Goal: Transaction & Acquisition: Purchase product/service

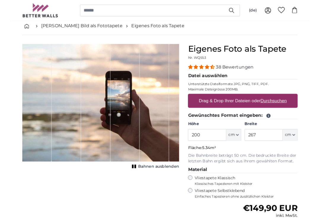
scroll to position [30, 0]
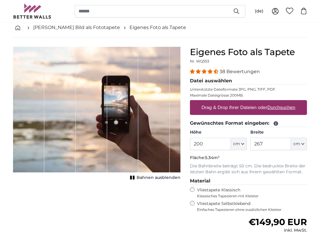
click at [217, 144] on input "200" at bounding box center [210, 144] width 41 height 12
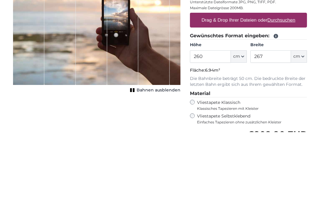
type input "260"
click at [278, 138] on input "267" at bounding box center [270, 144] width 41 height 12
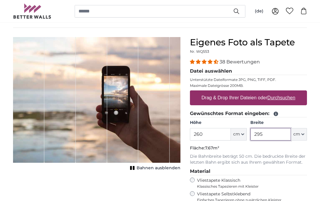
scroll to position [40, 0]
type input "295"
click at [295, 96] on u "Durchsuchen" at bounding box center [282, 97] width 28 height 5
click at [295, 92] on input "Drag & Drop Ihrer Dateien oder Durchsuchen" at bounding box center [248, 91] width 117 height 2
type input "**********"
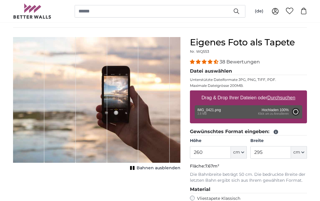
type input "94"
type input "179.5"
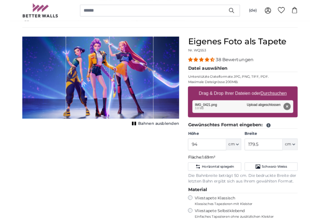
scroll to position [39, 0]
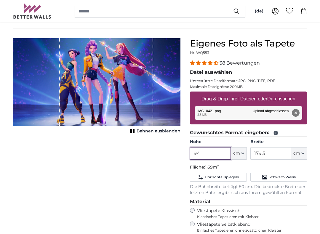
click at [223, 154] on input "94" at bounding box center [210, 154] width 41 height 12
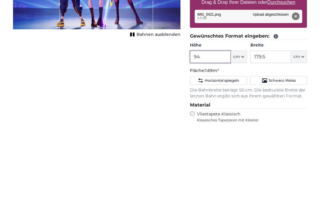
type input "9"
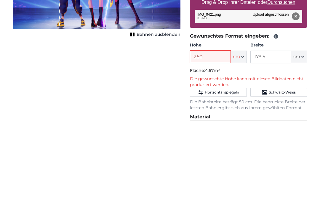
type input "260"
click at [278, 148] on input "179.5" at bounding box center [270, 154] width 41 height 12
type input "1"
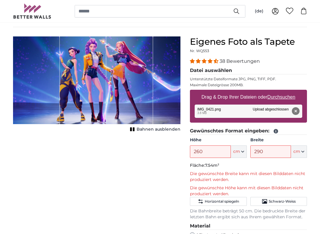
scroll to position [41, 0]
type input "290"
click at [296, 110] on button "Entfernen" at bounding box center [296, 111] width 8 height 8
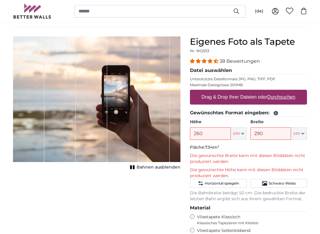
click at [295, 97] on u "Durchsuchen" at bounding box center [282, 97] width 28 height 5
click at [295, 92] on input "Drag & Drop Ihrer Dateien oder Durchsuchen" at bounding box center [248, 91] width 117 height 2
type input "**********"
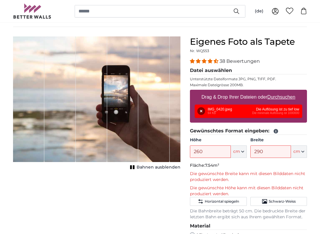
click at [202, 113] on button "Entfernen" at bounding box center [201, 111] width 8 height 8
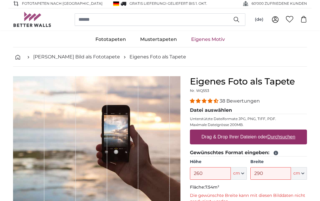
scroll to position [0, 0]
